Goal: Find specific page/section: Find specific page/section

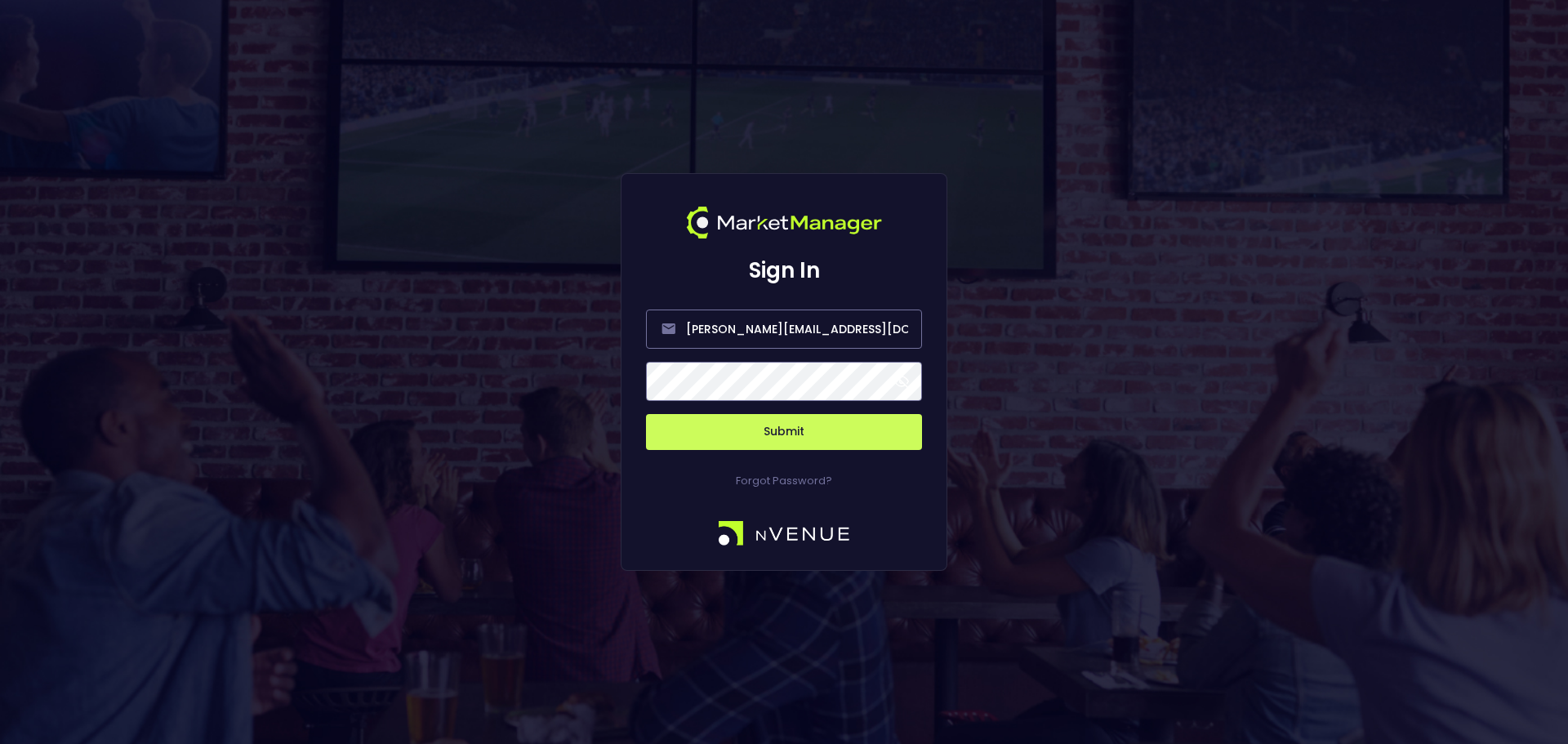
click at [802, 437] on button "Submit" at bounding box center [784, 432] width 276 height 36
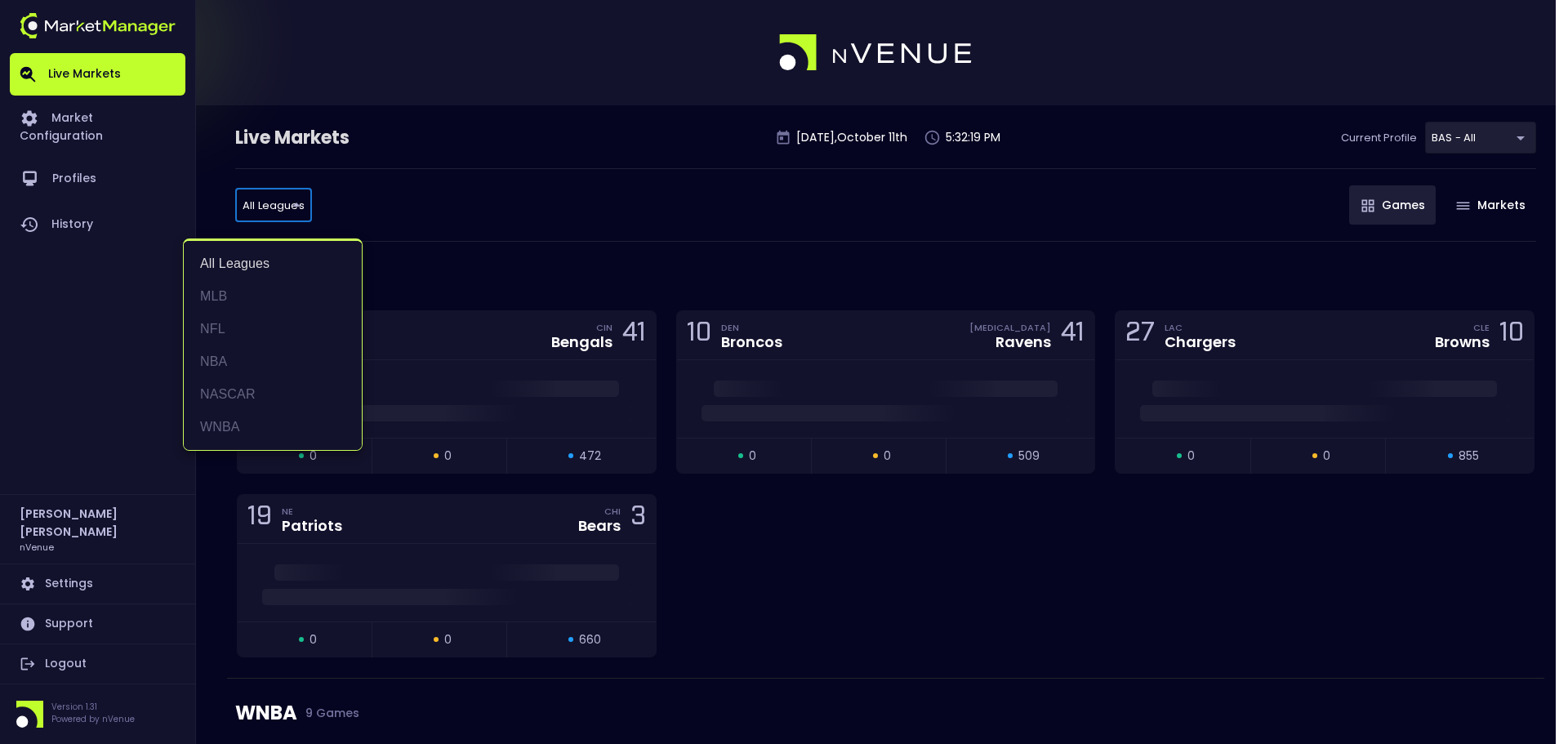
click at [577, 208] on div at bounding box center [784, 372] width 1568 height 744
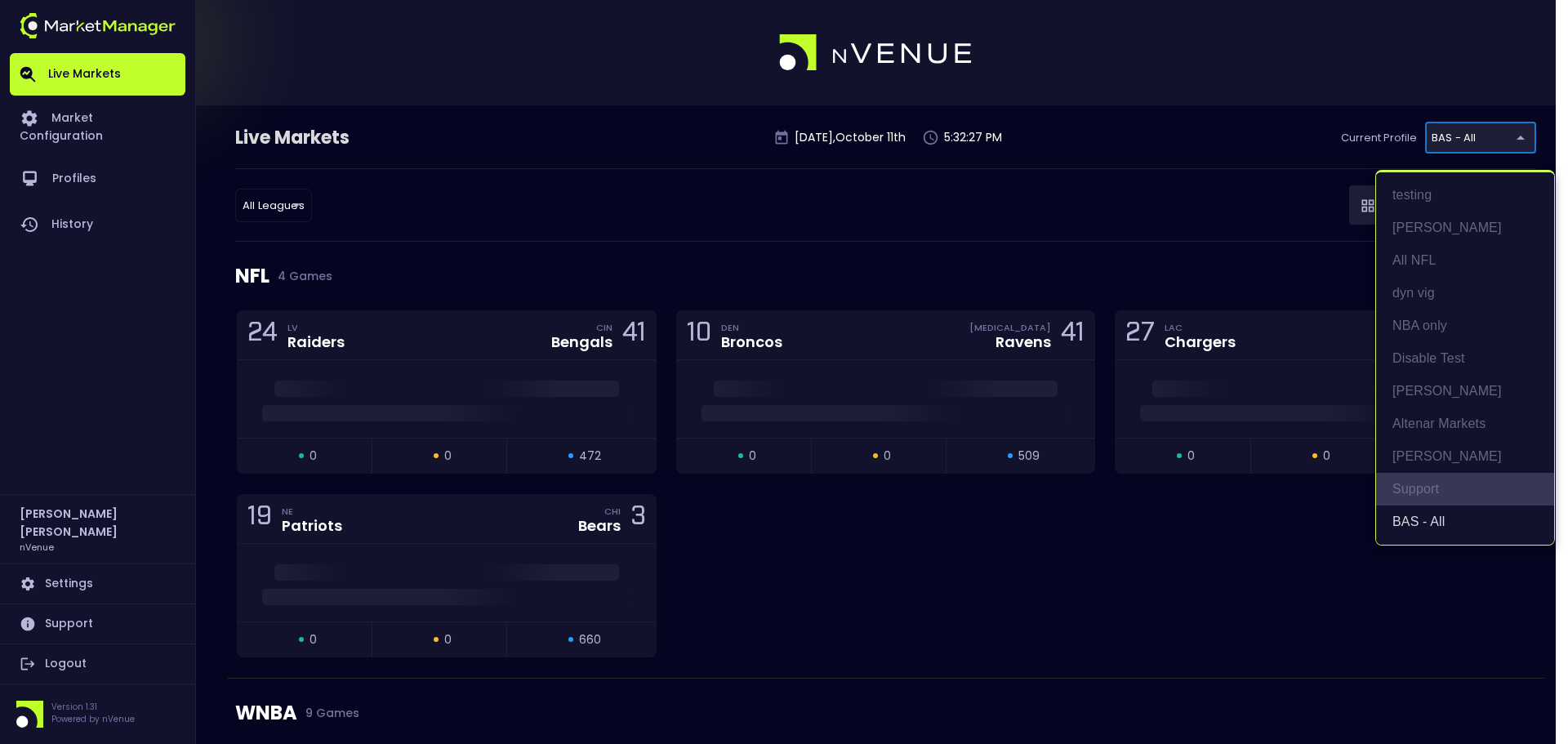
drag, startPoint x: 1425, startPoint y: 482, endPoint x: 1240, endPoint y: 491, distance: 185.2
click at [1425, 484] on li "Support" at bounding box center [1464, 489] width 178 height 33
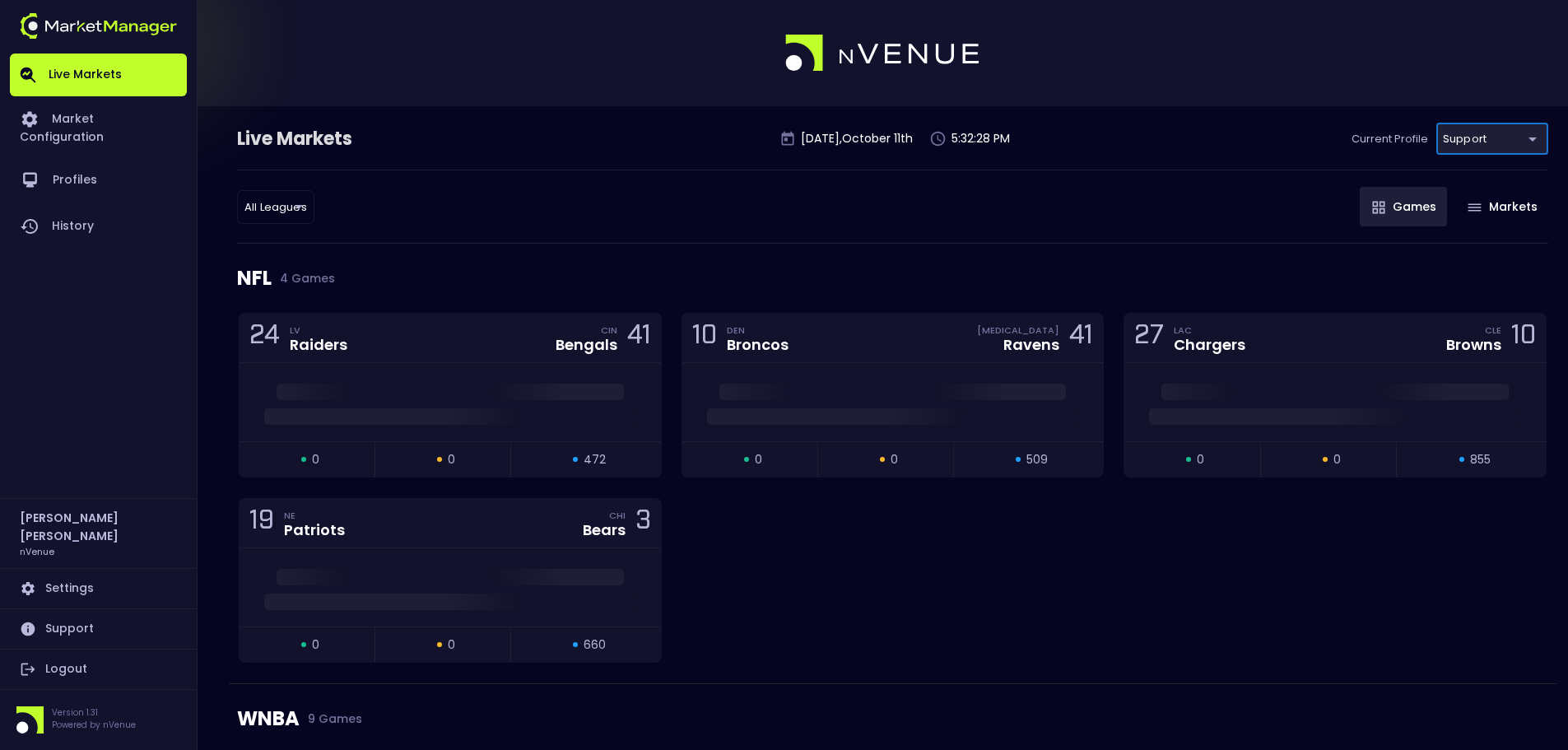
click at [293, 185] on div "All Leagues all leagues ​ Games Markets" at bounding box center [892, 206] width 1311 height 74
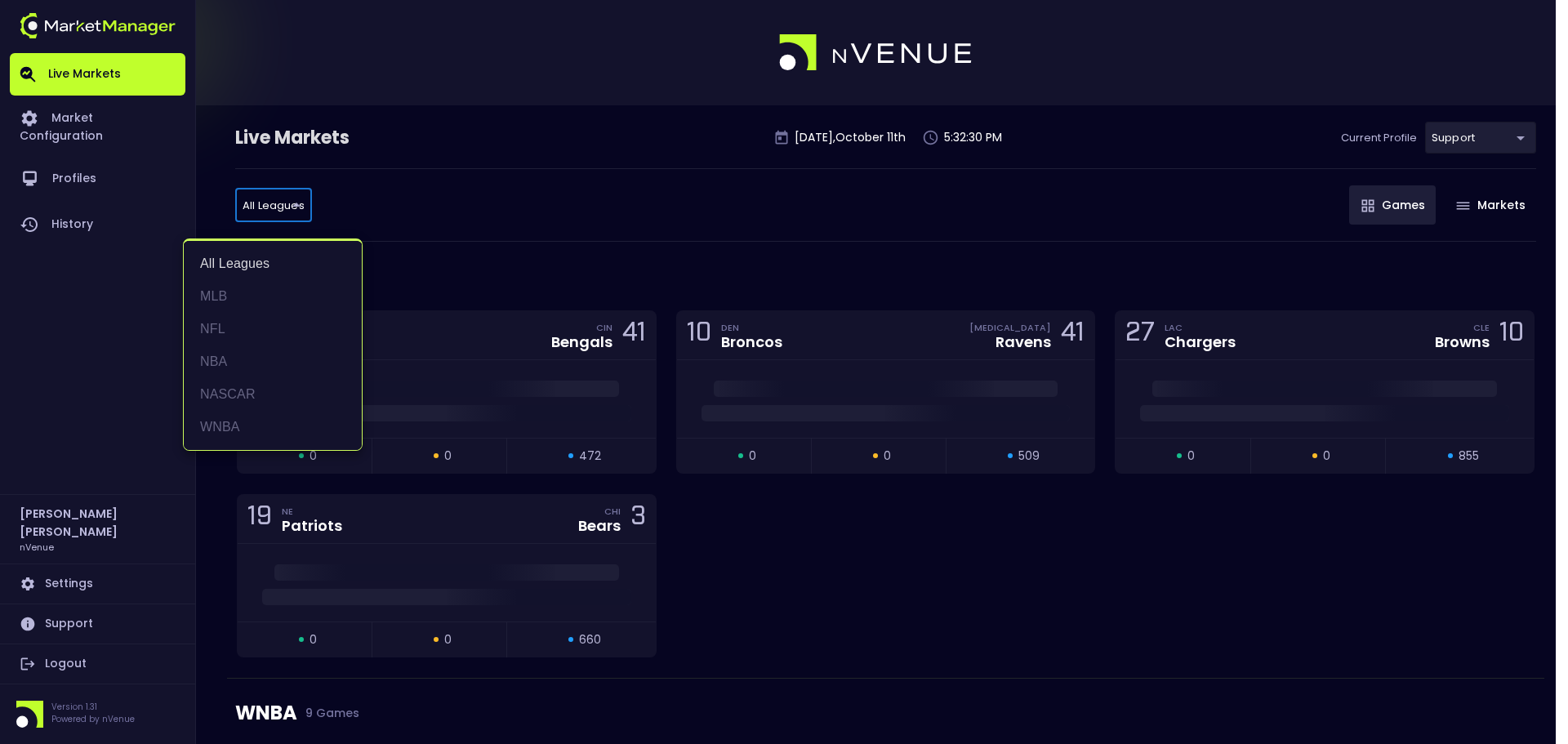
click at [426, 203] on div at bounding box center [784, 372] width 1568 height 744
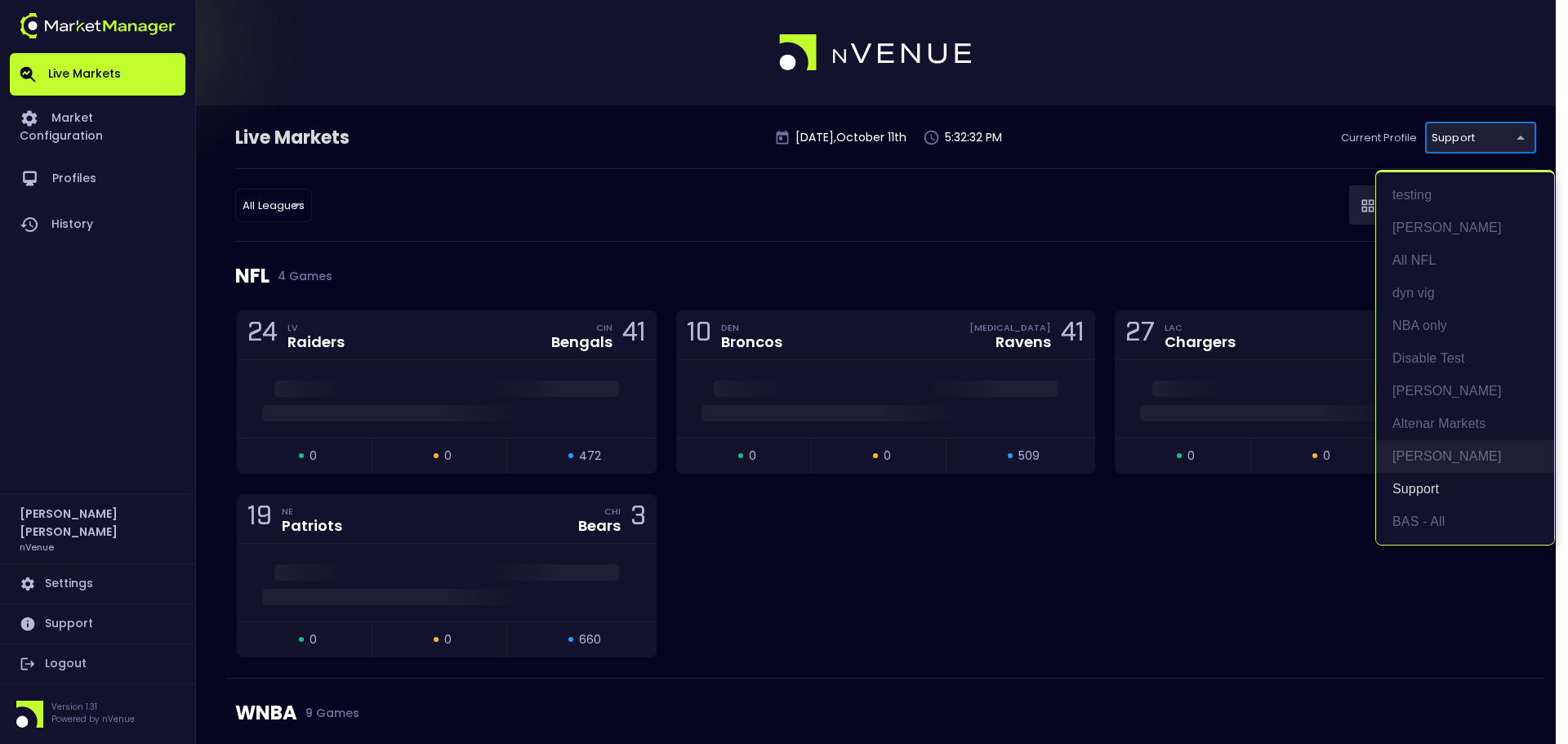
click at [1453, 462] on li "[PERSON_NAME]" at bounding box center [1464, 456] width 178 height 33
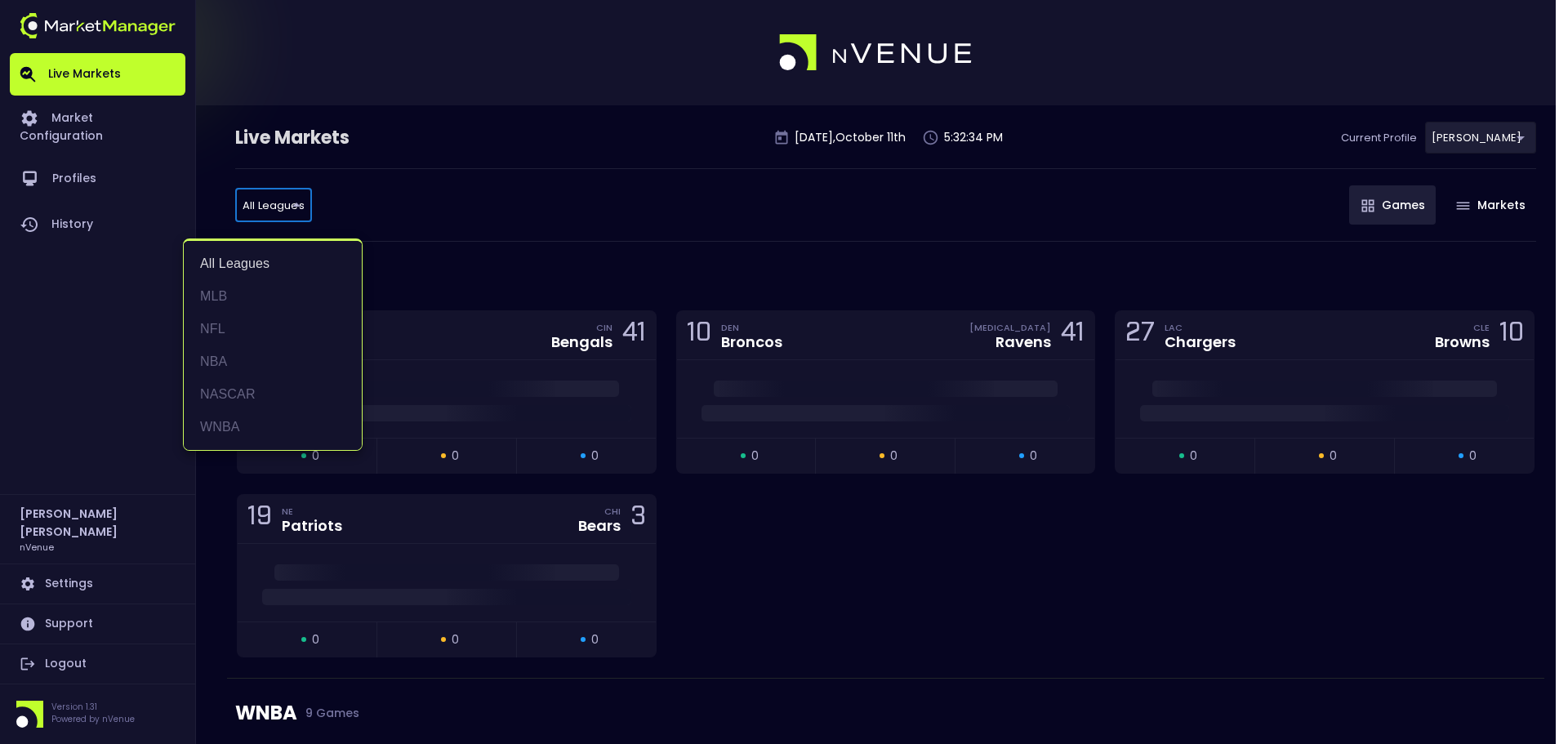
click at [1457, 128] on div at bounding box center [784, 372] width 1568 height 744
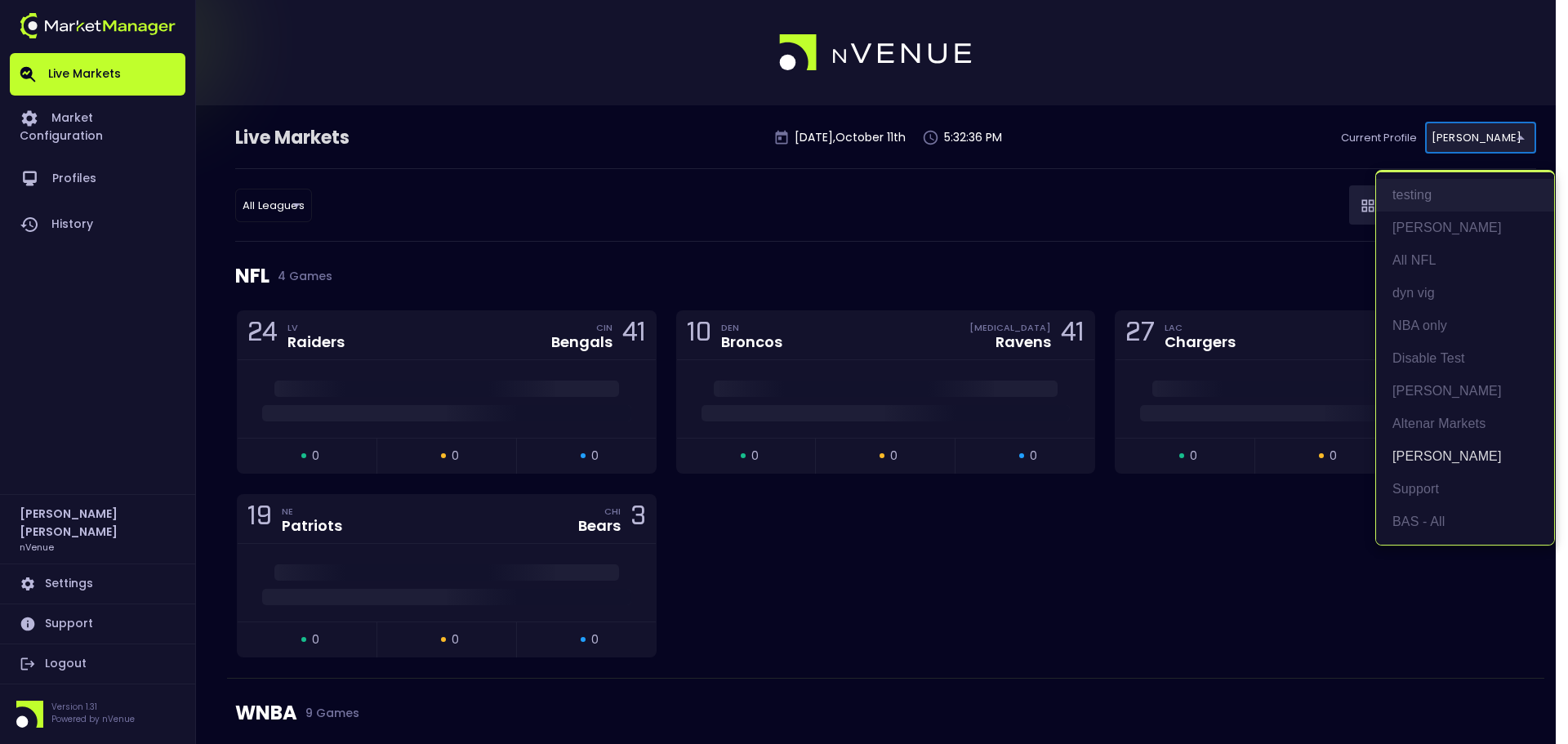
click at [1453, 203] on li "testing" at bounding box center [1464, 195] width 178 height 33
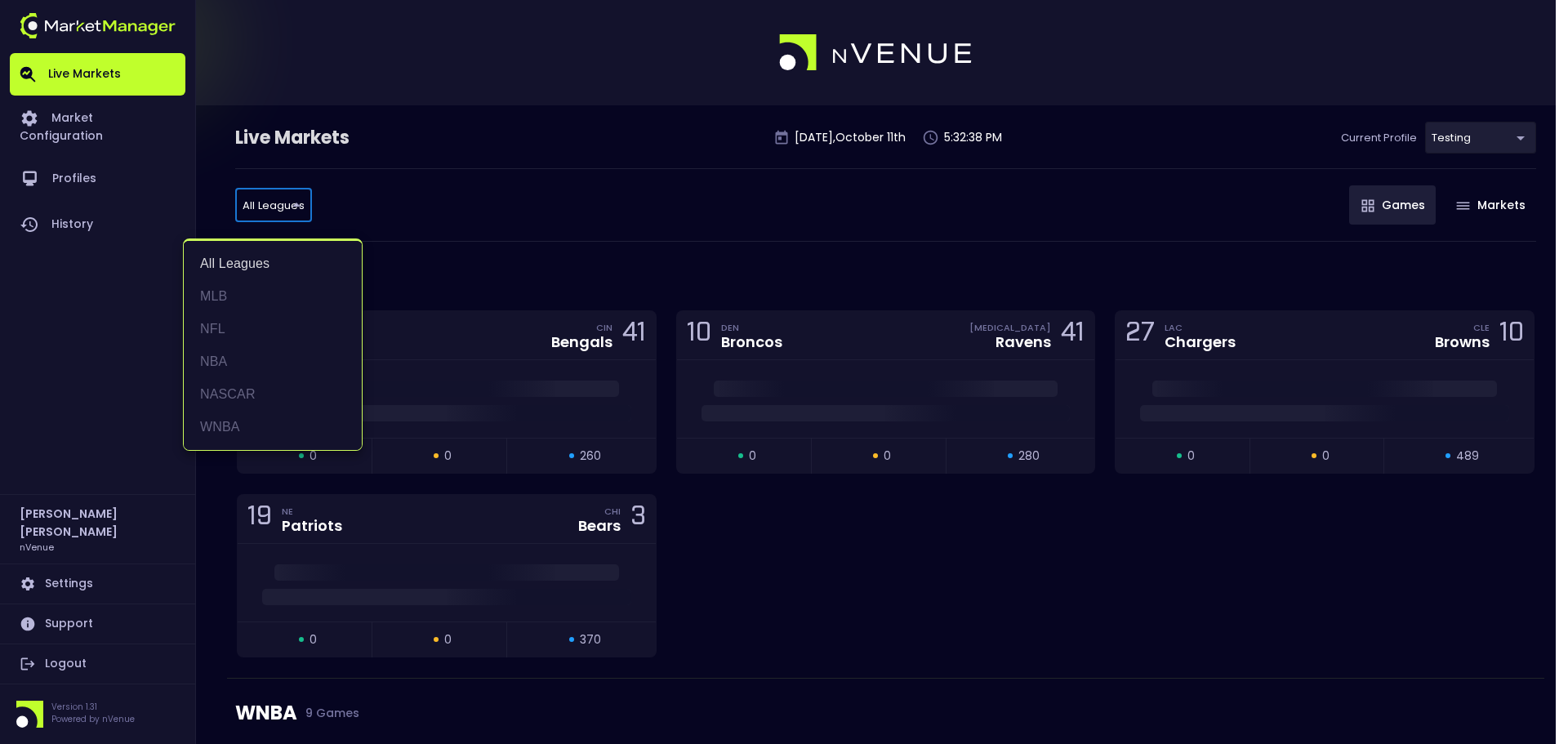
click at [485, 188] on div at bounding box center [784, 372] width 1568 height 744
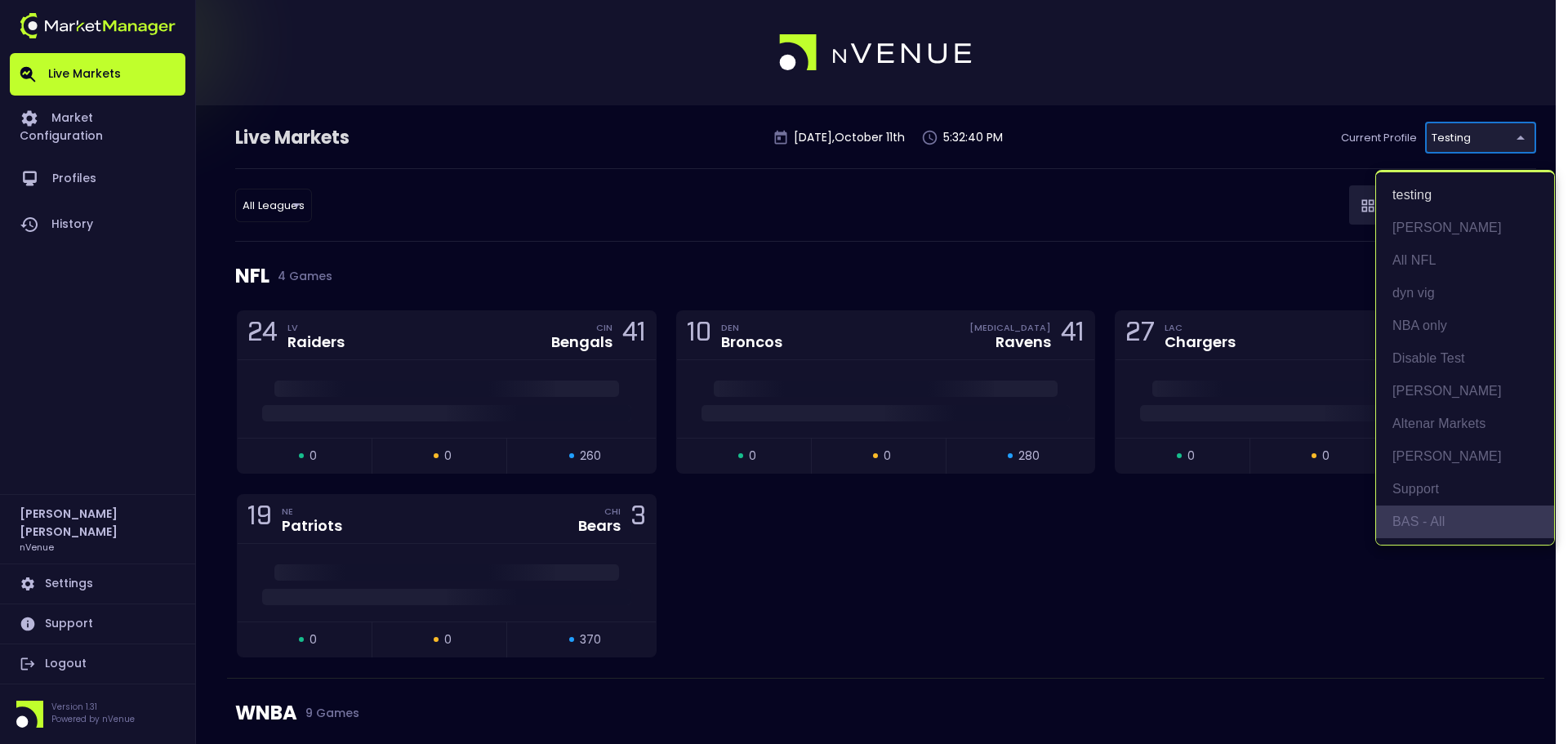
click at [1467, 522] on li "BAS - All" at bounding box center [1464, 521] width 178 height 33
type input "0d810fa5-e353-4d9c-b11d-31f095cae871"
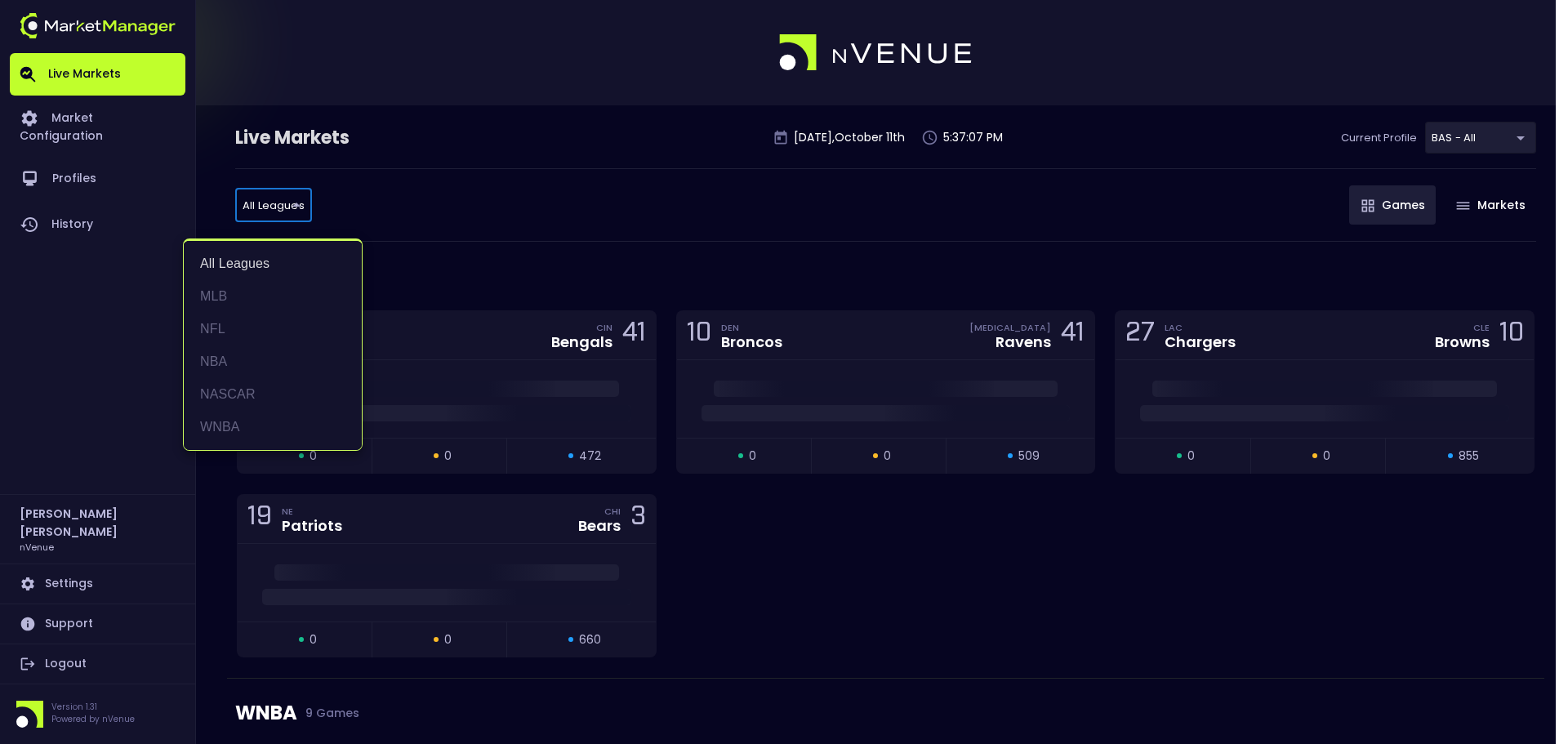
click at [513, 191] on div at bounding box center [784, 372] width 1568 height 744
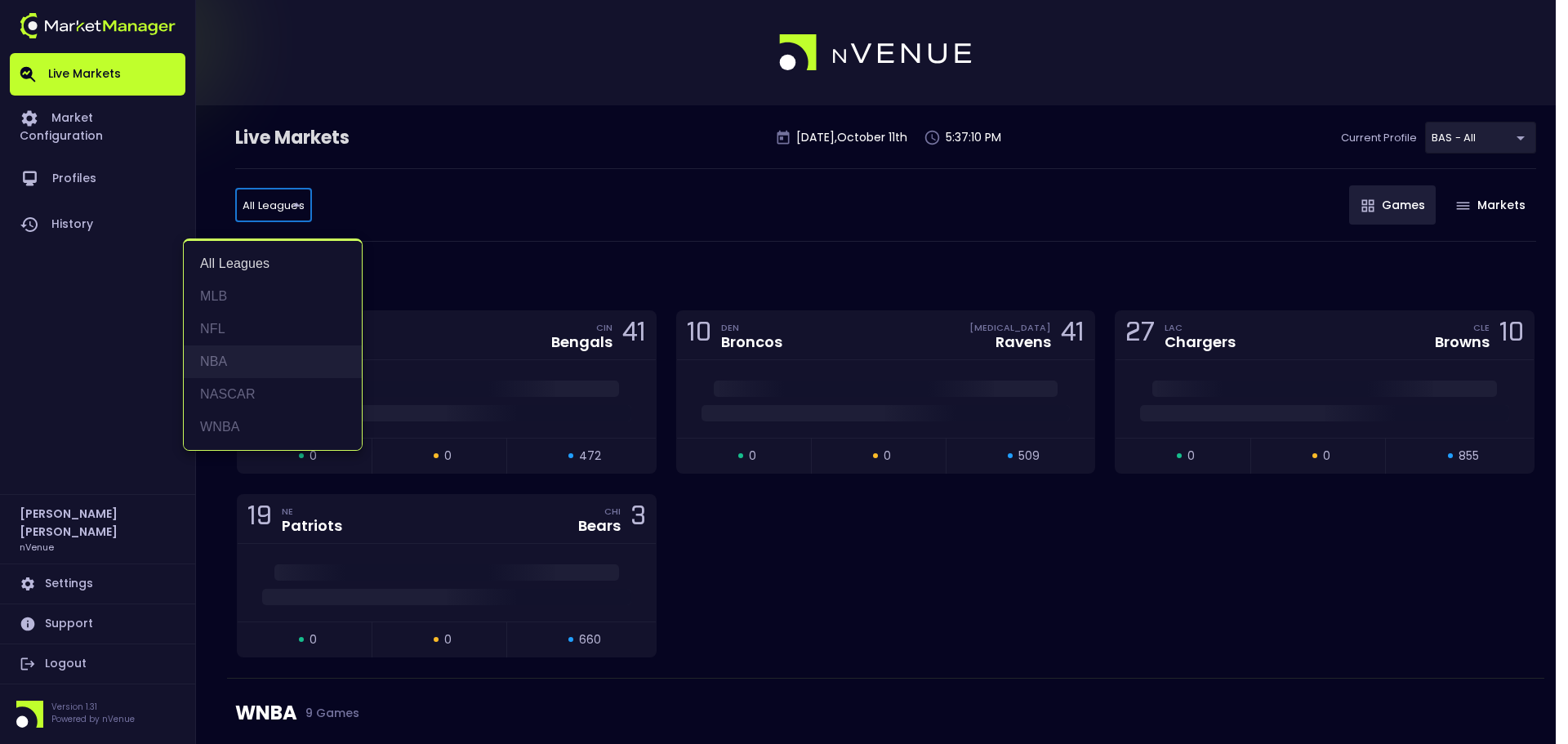
click at [239, 367] on li "NBA" at bounding box center [273, 361] width 178 height 33
type input "NBA"
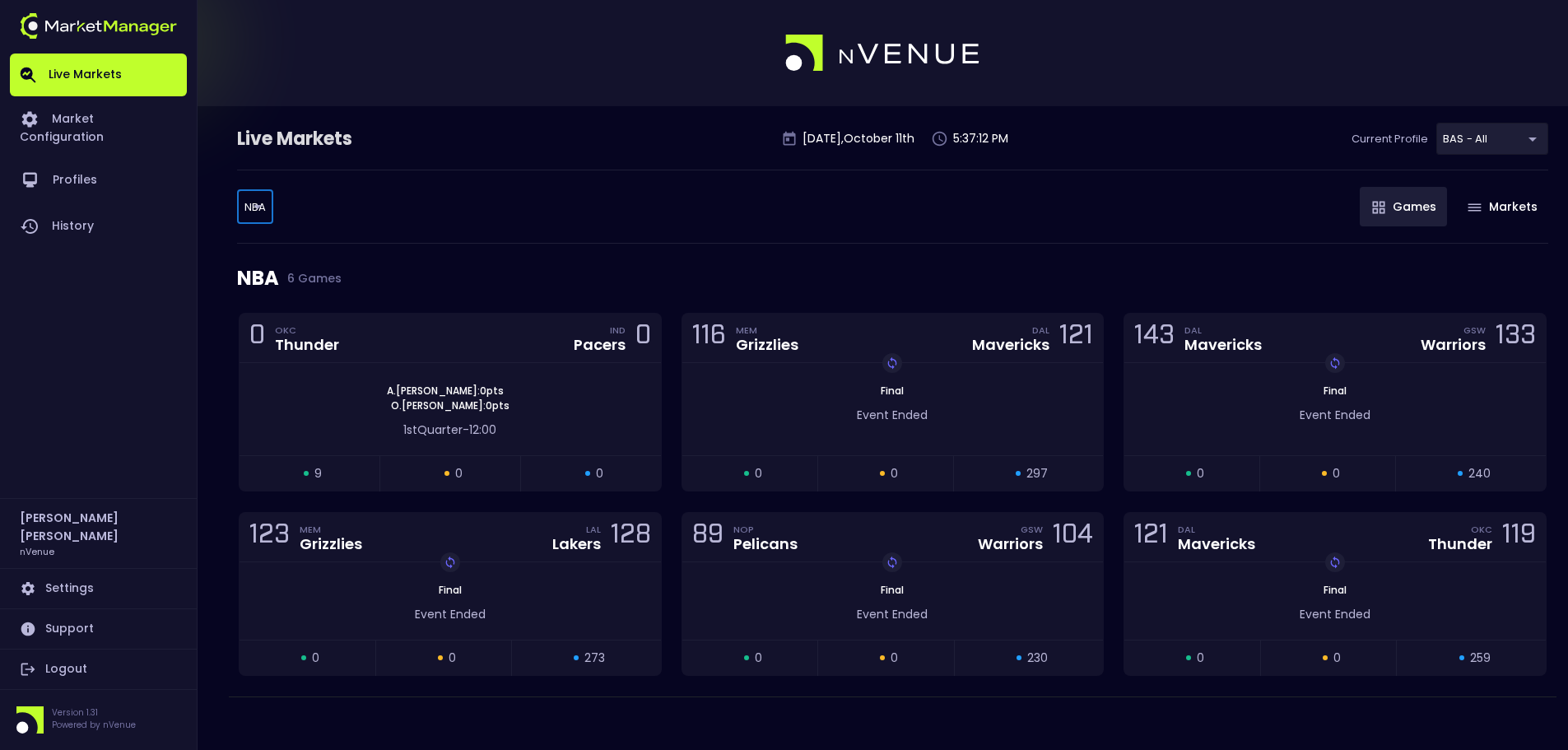
scroll to position [9, 0]
